Goal: Task Accomplishment & Management: Use online tool/utility

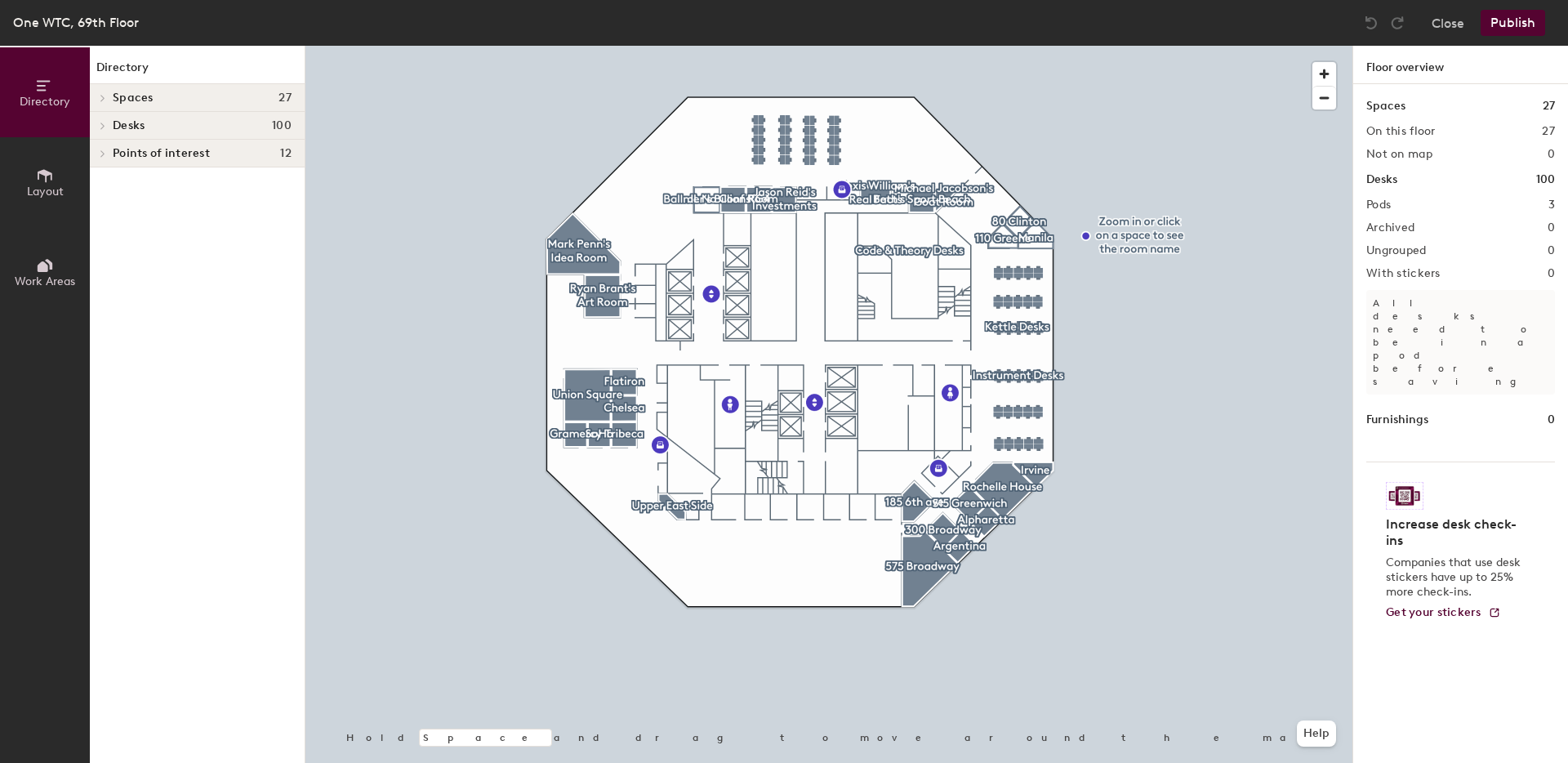
drag, startPoint x: 1449, startPoint y: 26, endPoint x: 1448, endPoint y: 160, distance: 134.0
click at [1448, 160] on div "One WTC, 69th Floor Close Publish Directory Layout Work Areas Directory Spaces …" at bounding box center [784, 382] width 1568 height 763
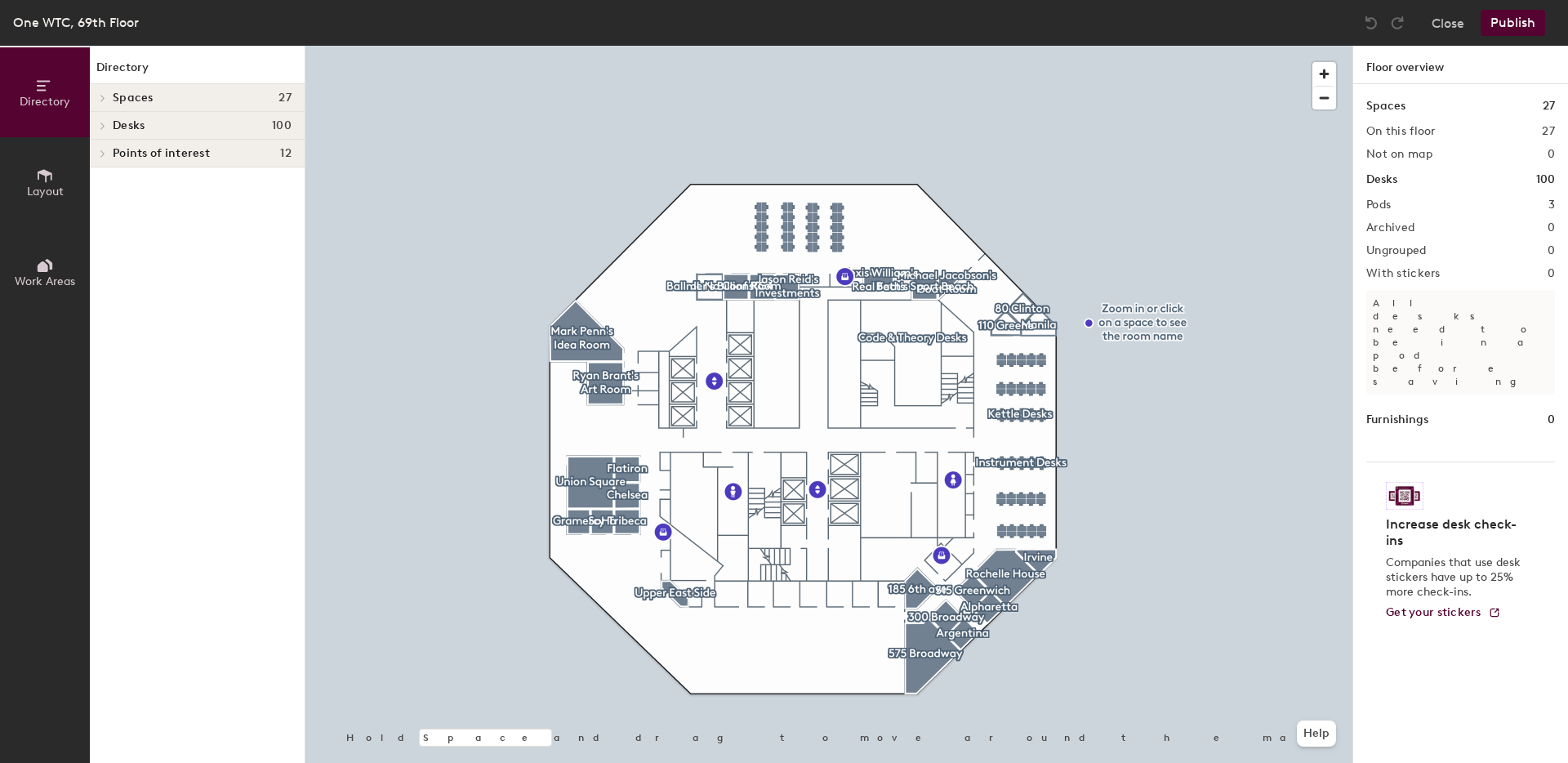
click at [791, 46] on div at bounding box center [828, 46] width 1047 height 0
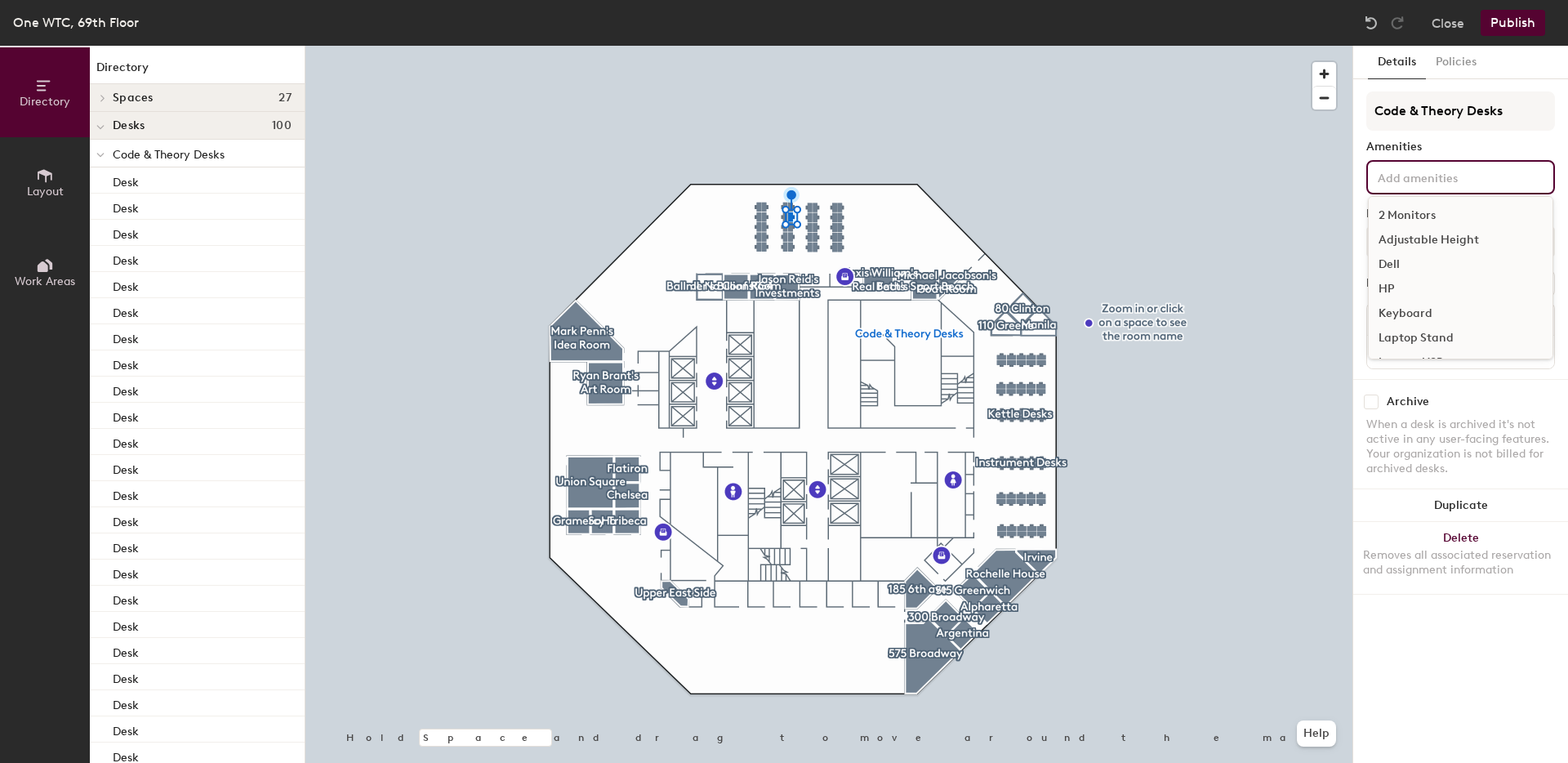
click at [1456, 193] on div "2 Monitors Adjustable Height Dell HP Keyboard Laptop Stand Lenovo-USB Lenovo-X …" at bounding box center [1461, 177] width 189 height 34
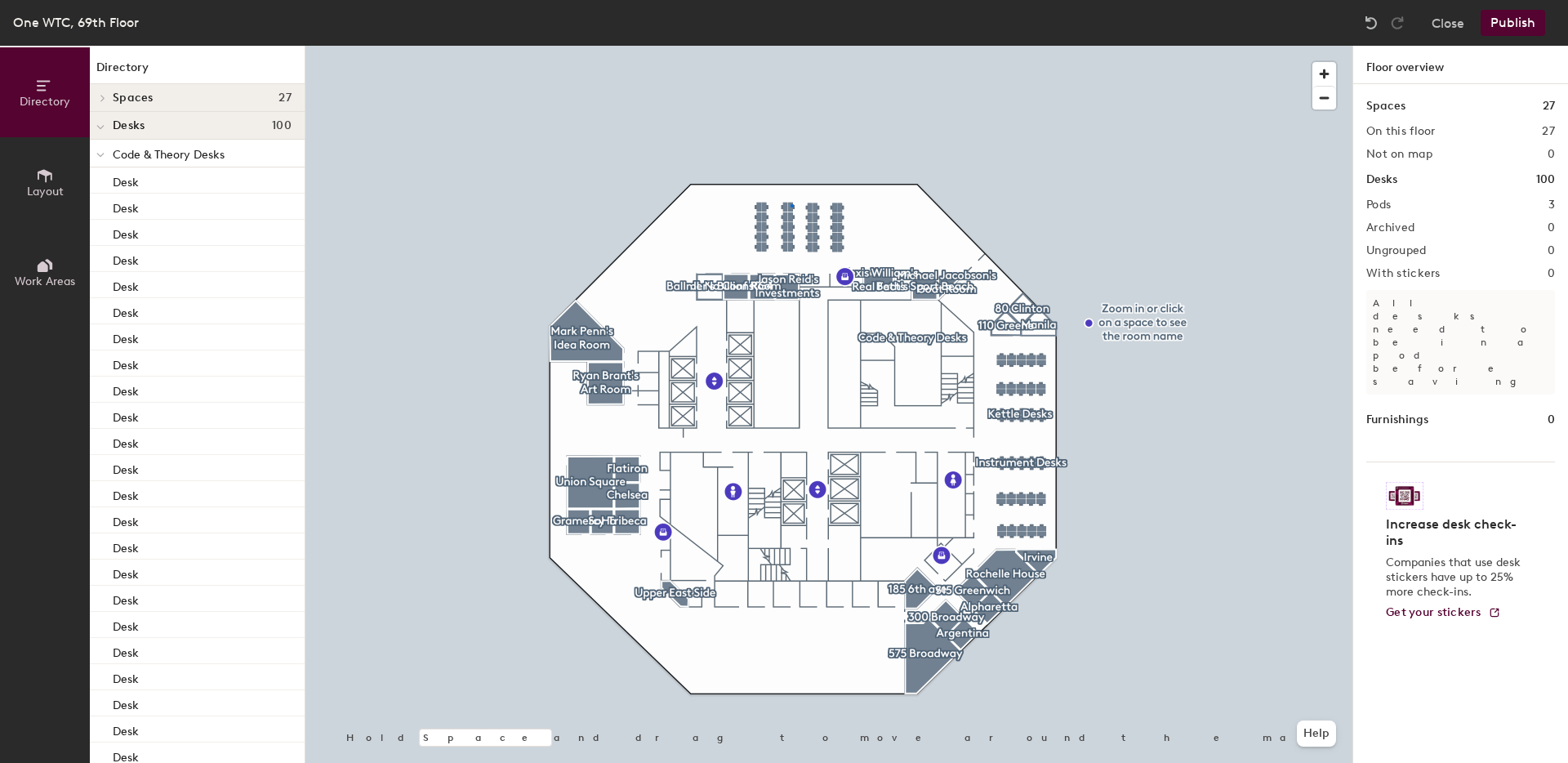
click at [791, 46] on div at bounding box center [828, 46] width 1047 height 0
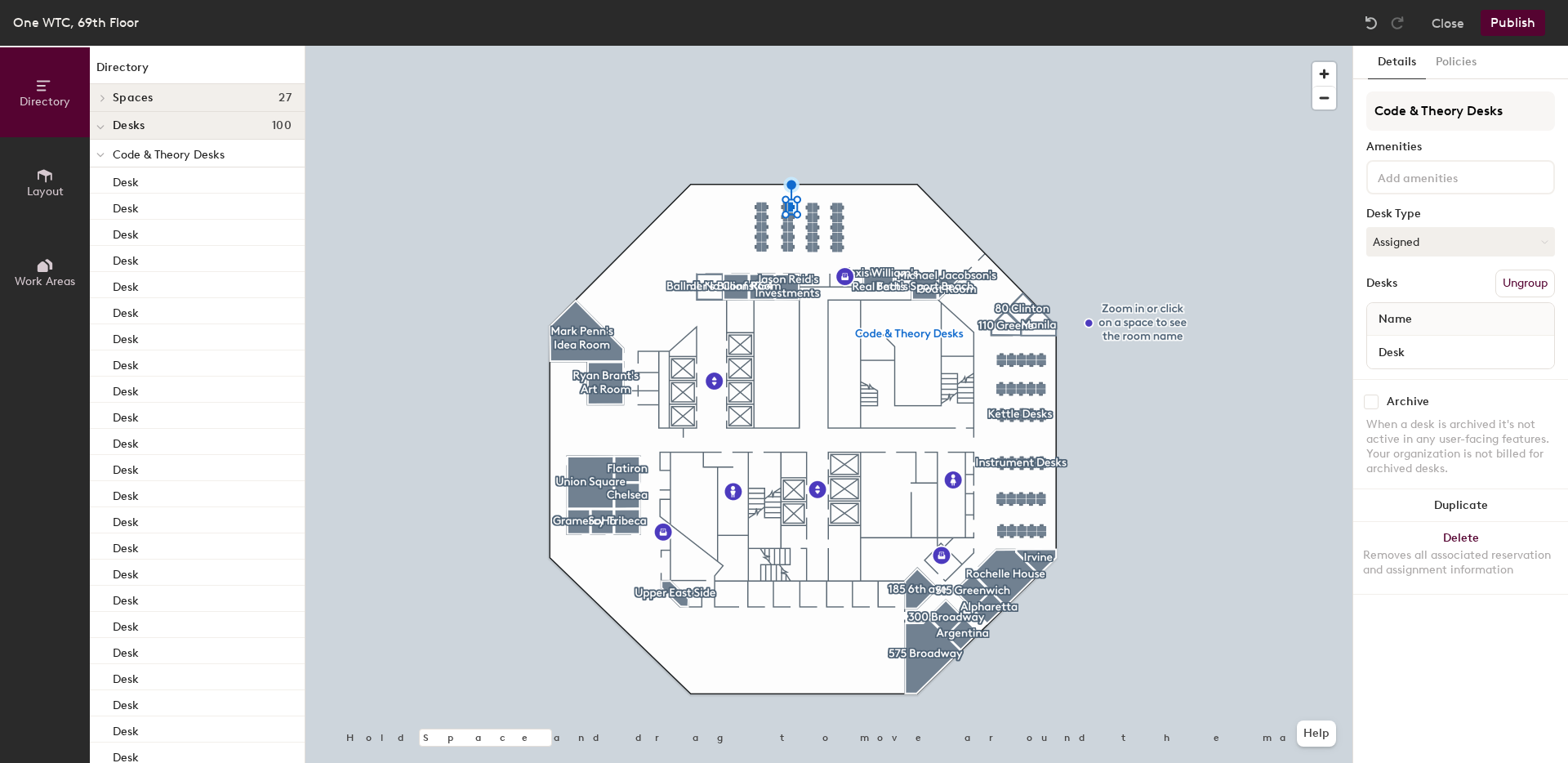
click at [1424, 186] on div at bounding box center [1461, 177] width 189 height 34
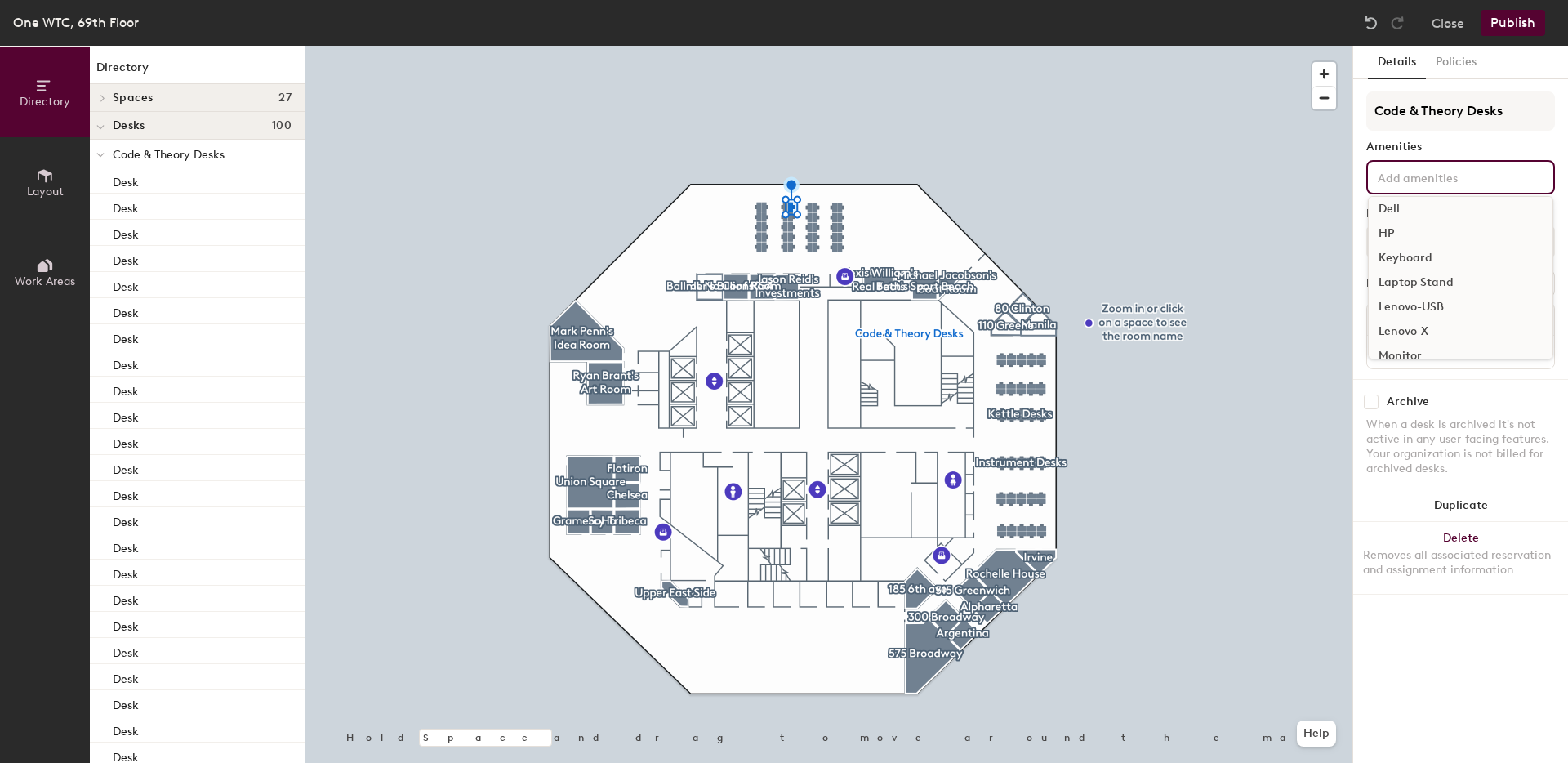
scroll to position [65, 0]
click at [1406, 347] on div "Monitor" at bounding box center [1461, 347] width 184 height 25
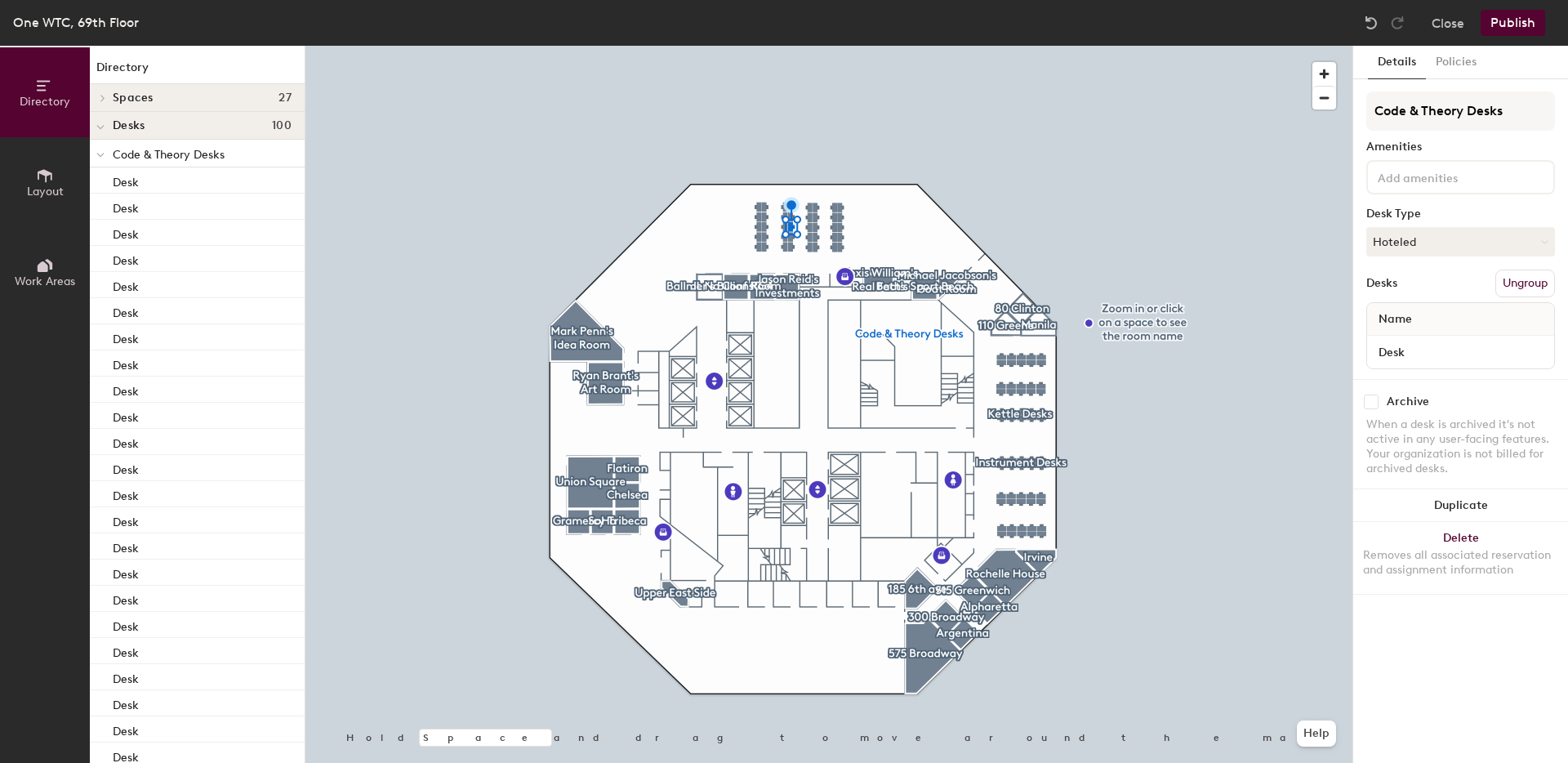
click at [1407, 180] on input at bounding box center [1447, 176] width 147 height 20
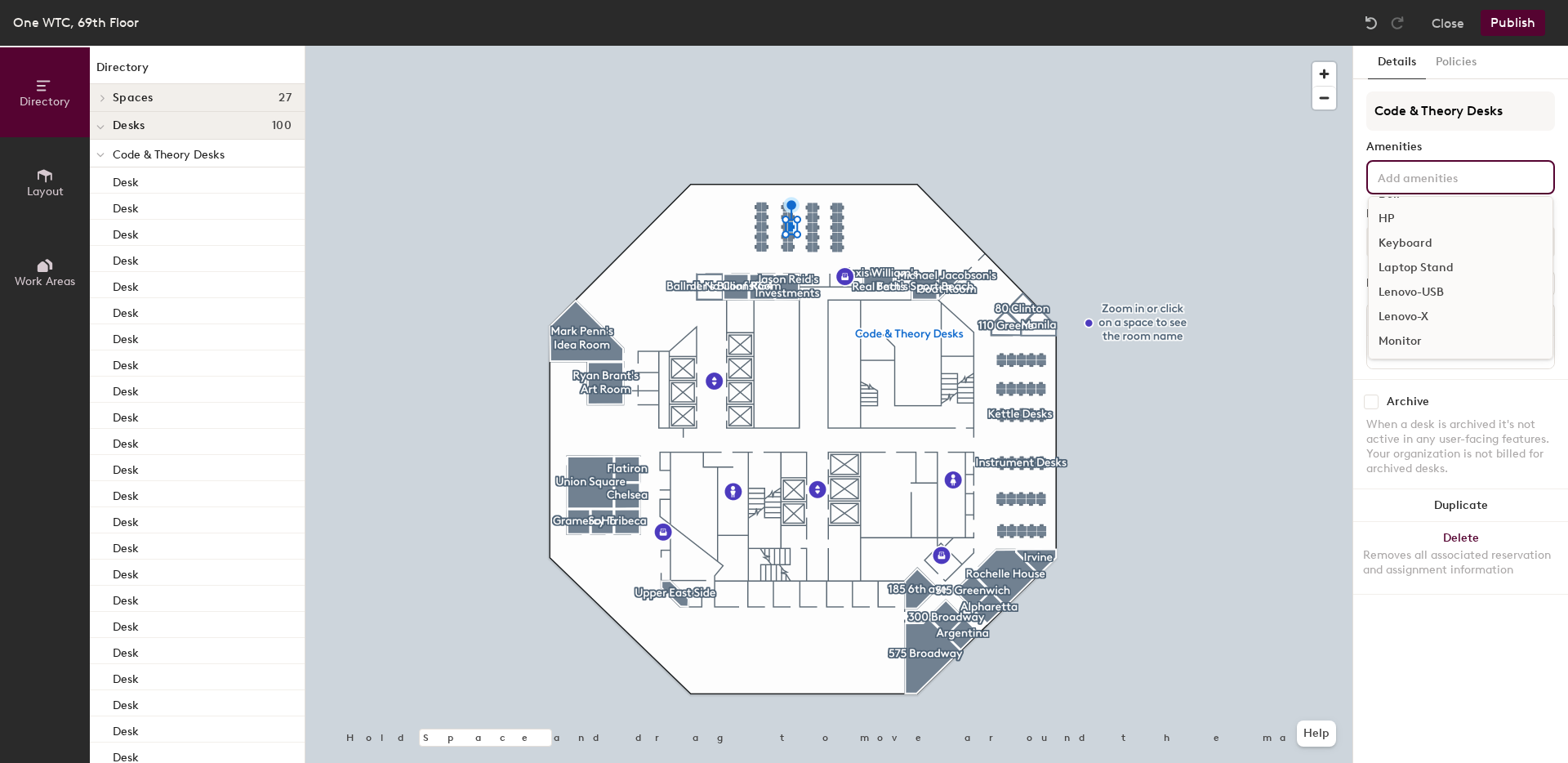
scroll to position [85, 0]
click at [1409, 327] on div "Monitor" at bounding box center [1461, 327] width 184 height 25
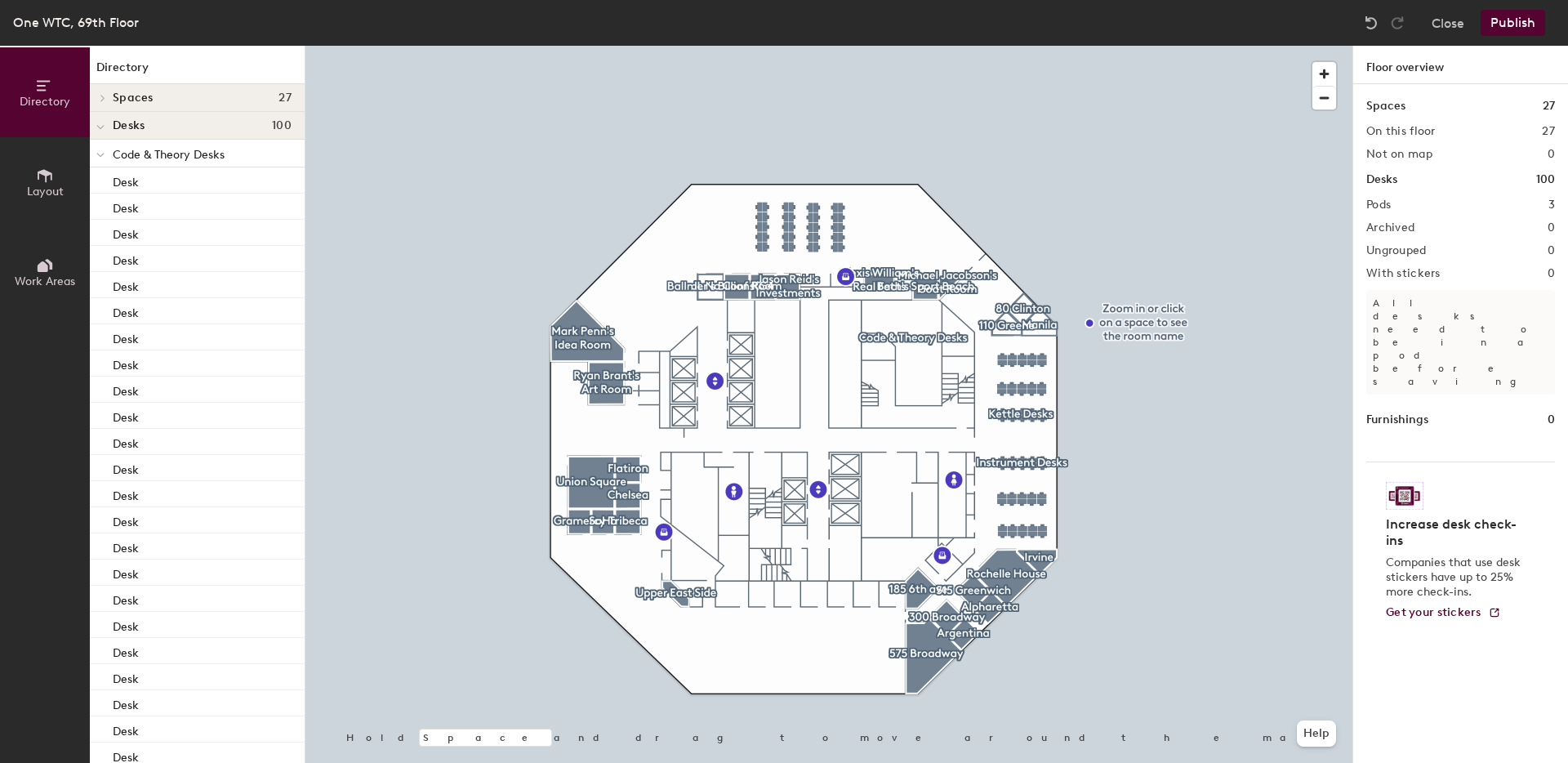
click at [1518, 26] on button "Publish" at bounding box center [1512, 23] width 65 height 26
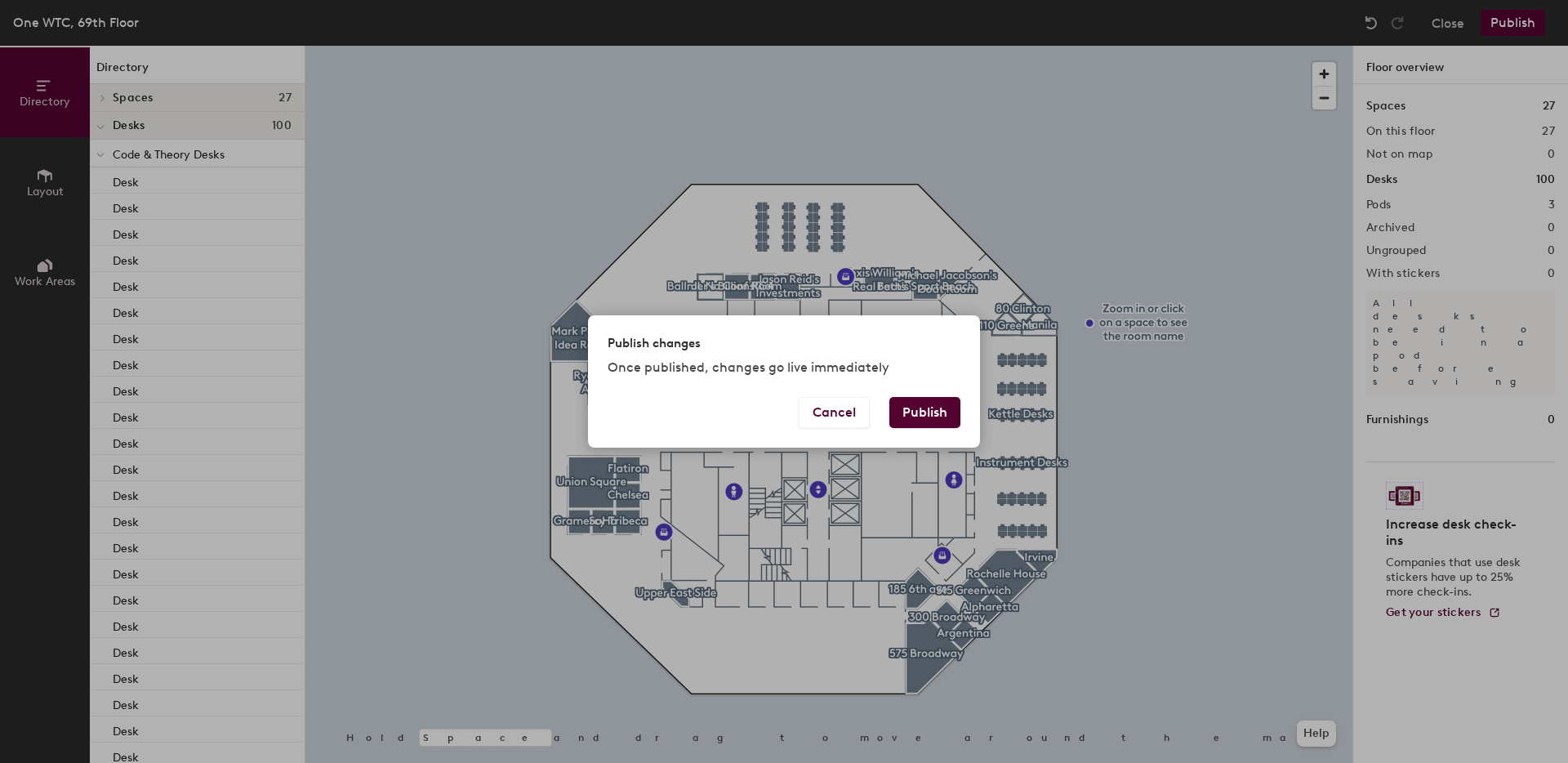
click at [917, 412] on button "Publish" at bounding box center [924, 413] width 71 height 31
